Goal: Information Seeking & Learning: Learn about a topic

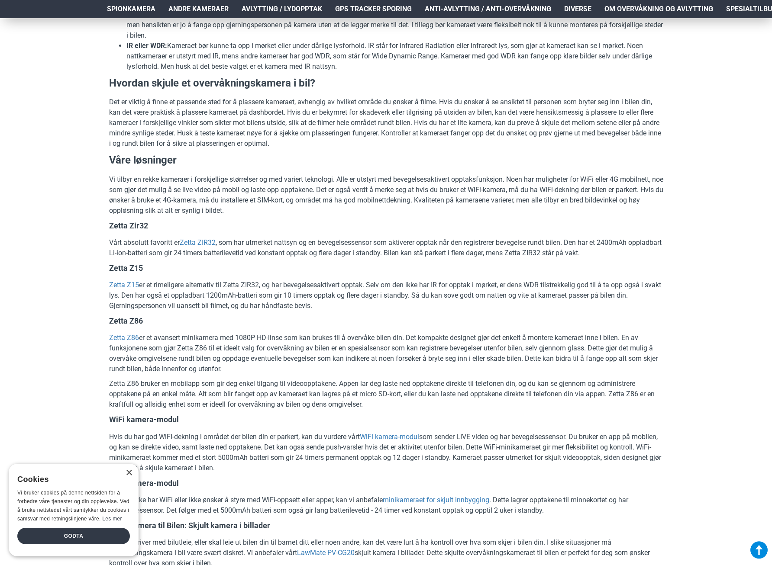
scroll to position [937, 0]
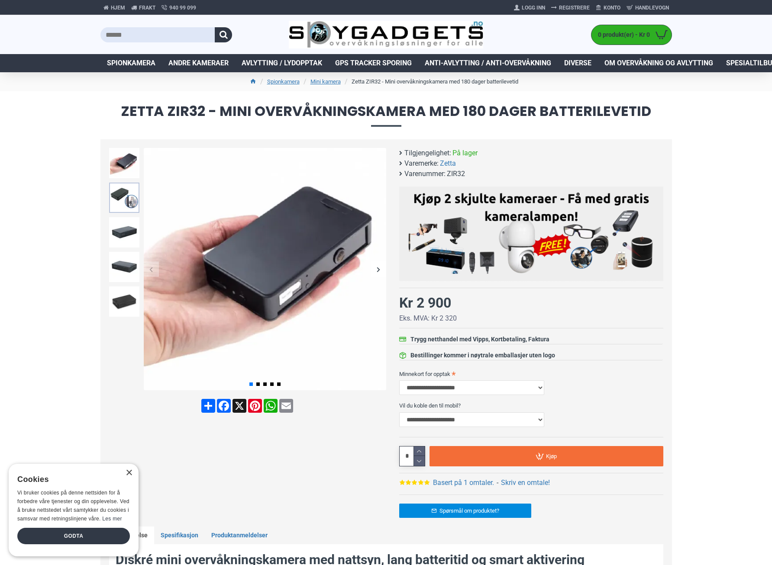
click at [122, 197] on img at bounding box center [124, 198] width 30 height 30
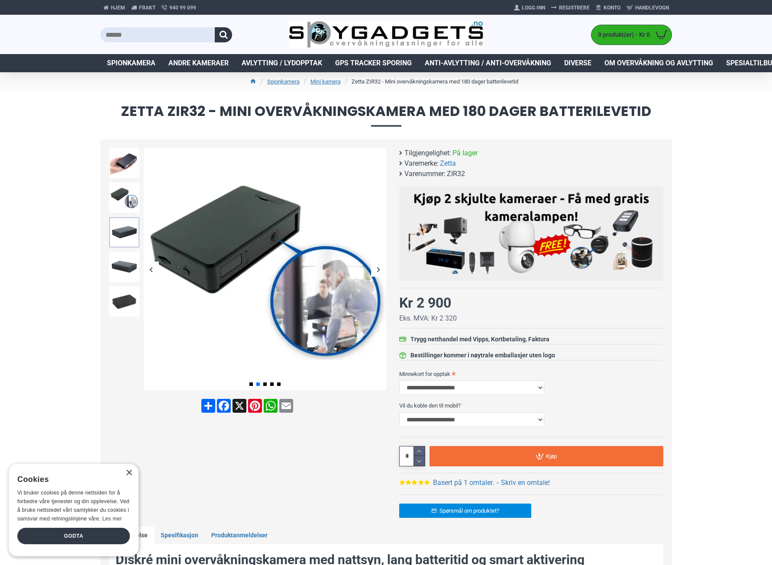
click at [120, 230] on img at bounding box center [124, 232] width 30 height 30
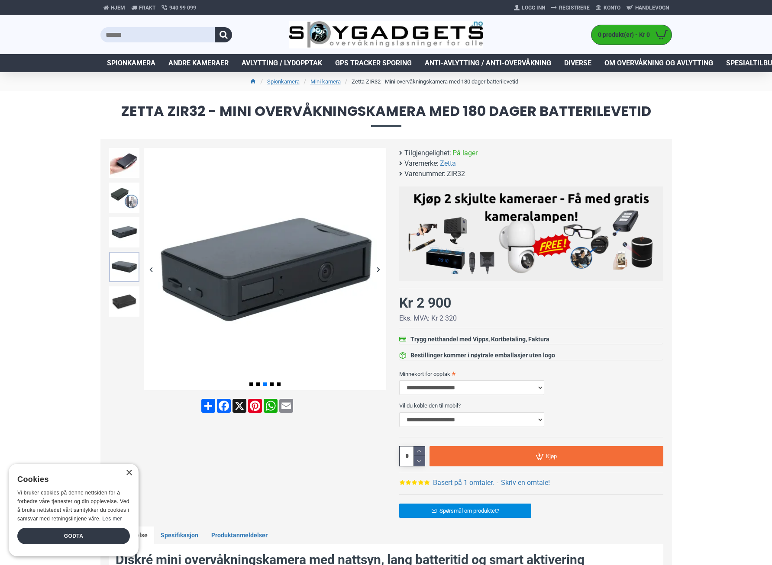
click at [124, 264] on img at bounding box center [124, 267] width 30 height 30
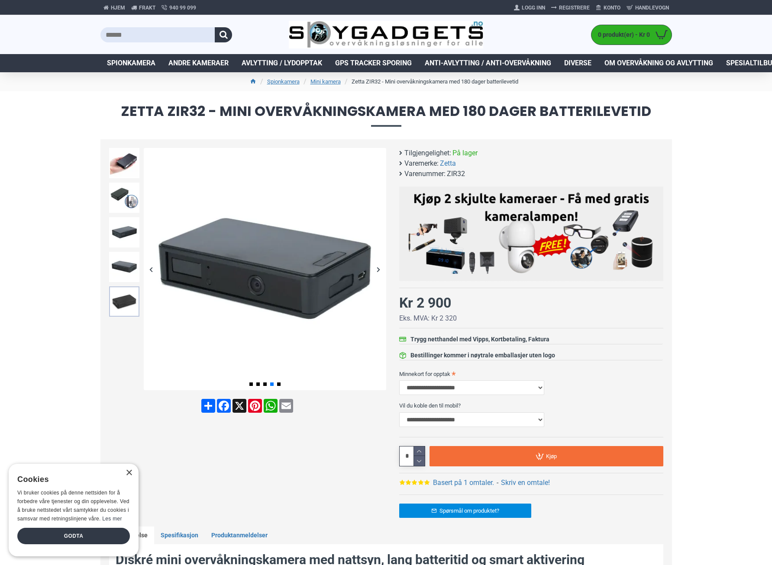
click at [122, 301] on img at bounding box center [124, 302] width 30 height 30
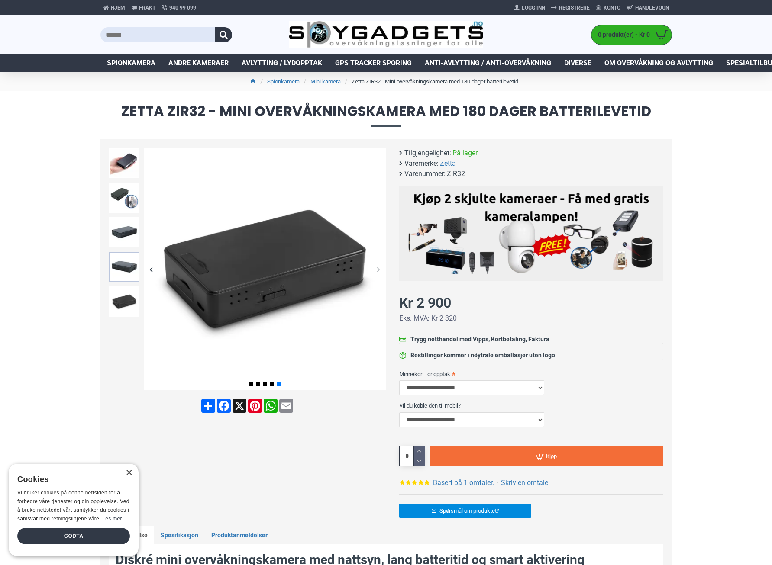
click at [122, 267] on img at bounding box center [124, 267] width 30 height 30
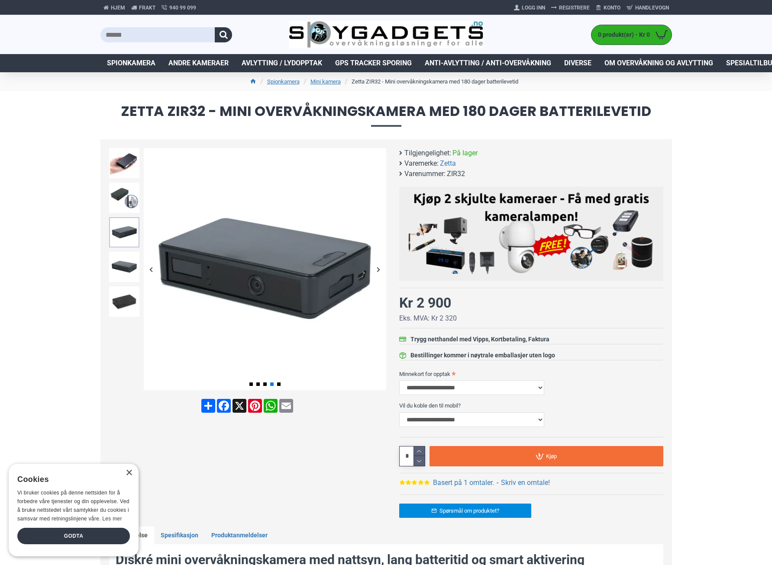
click at [120, 232] on img at bounding box center [124, 232] width 30 height 30
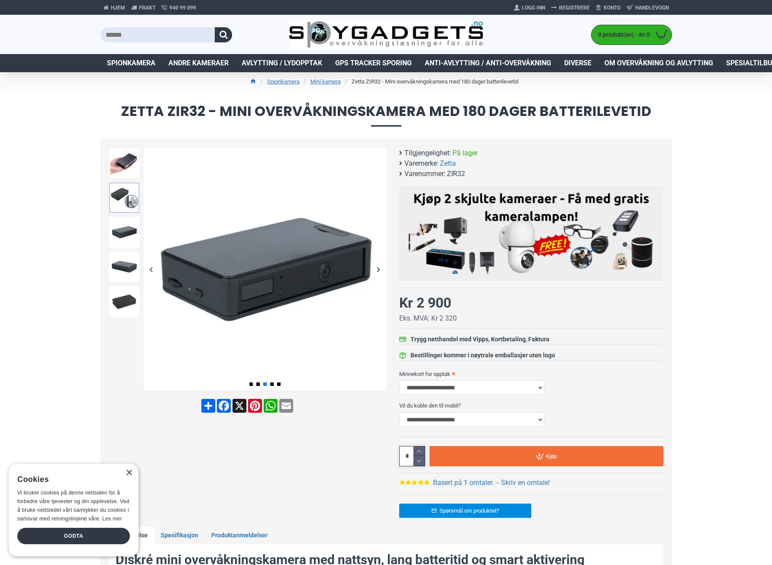
click at [127, 199] on img at bounding box center [124, 198] width 30 height 30
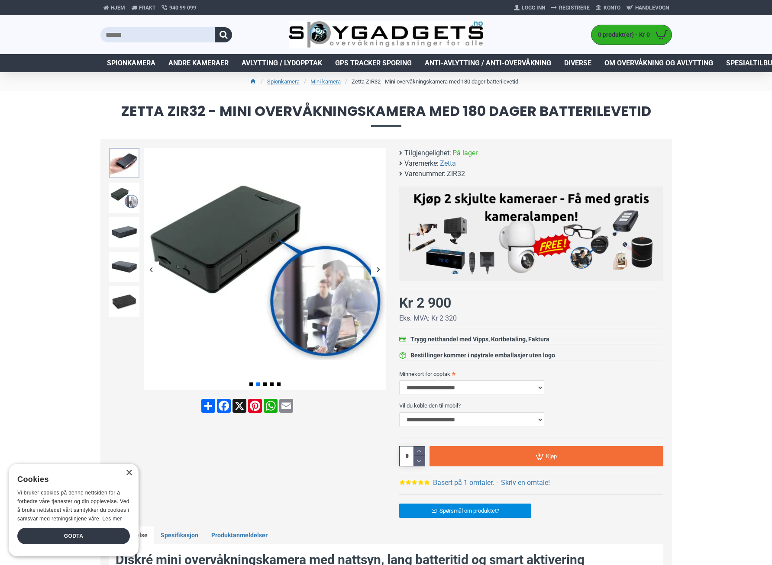
click at [123, 166] on img at bounding box center [124, 163] width 30 height 30
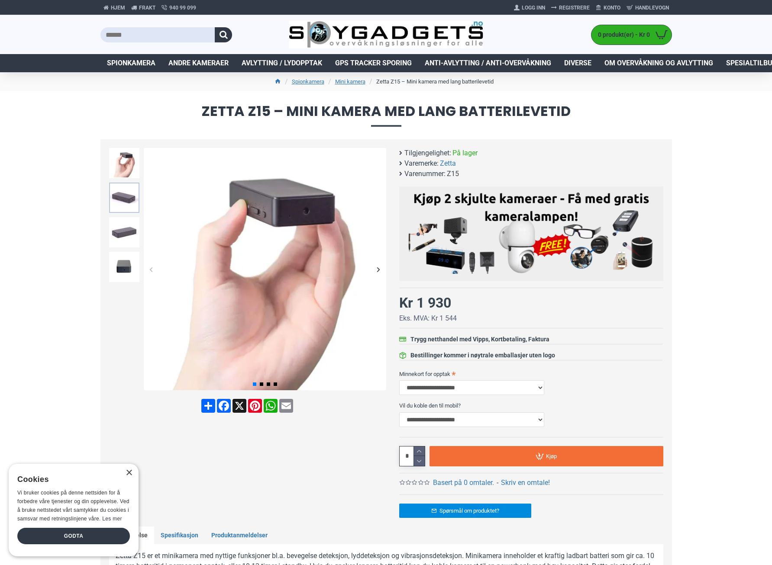
click at [122, 199] on img at bounding box center [124, 198] width 30 height 30
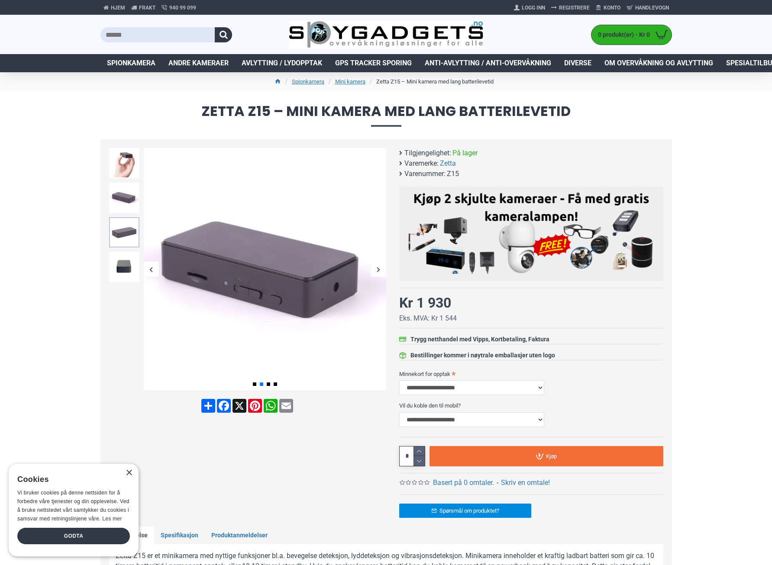
click at [124, 229] on img at bounding box center [124, 232] width 30 height 30
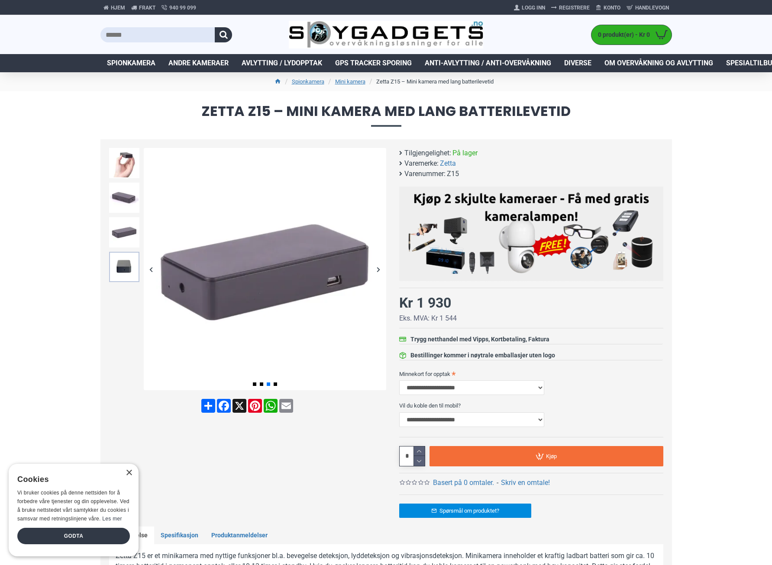
click at [120, 265] on img at bounding box center [124, 267] width 30 height 30
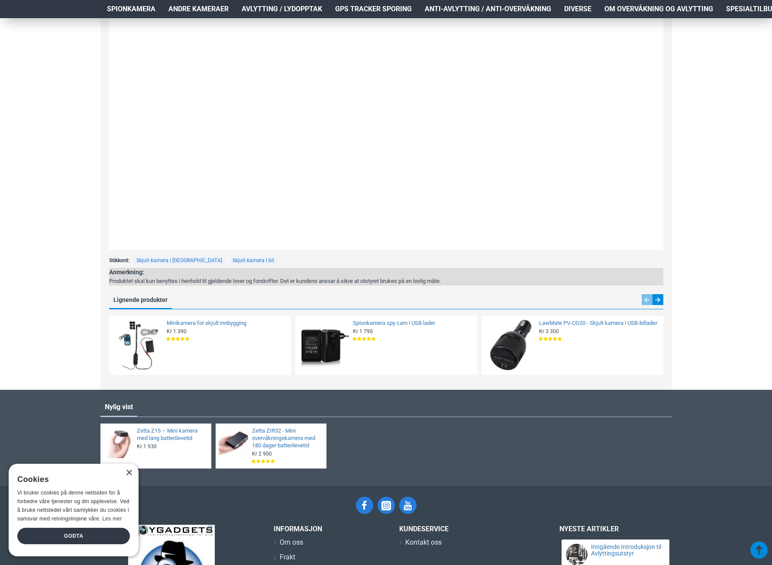
scroll to position [1342, 0]
